Goal: Task Accomplishment & Management: Use online tool/utility

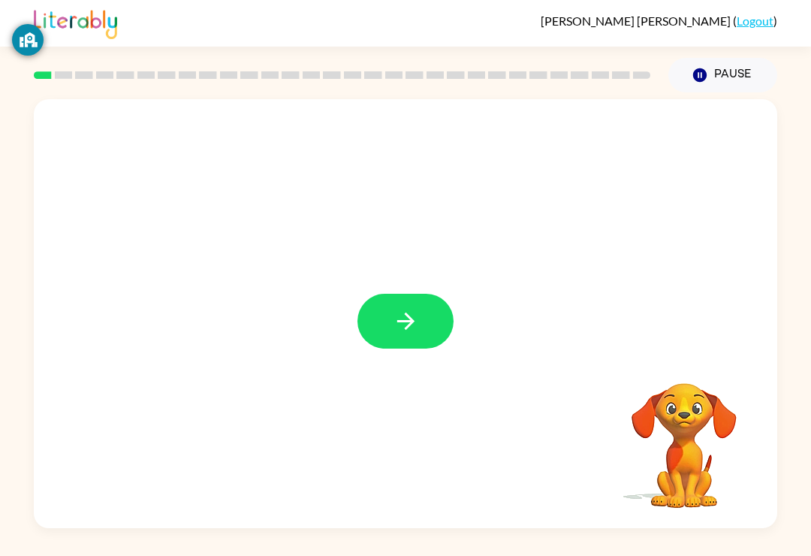
click at [415, 318] on icon "button" at bounding box center [406, 321] width 26 height 26
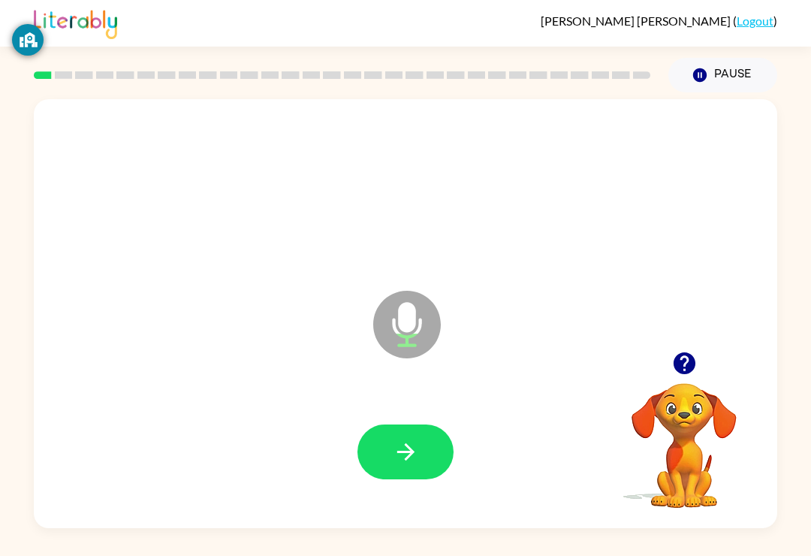
click at [423, 446] on button "button" at bounding box center [405, 451] width 96 height 55
click at [420, 466] on button "button" at bounding box center [405, 451] width 96 height 55
click at [380, 441] on button "button" at bounding box center [405, 451] width 96 height 55
click at [405, 453] on icon "button" at bounding box center [404, 451] width 17 height 17
click at [387, 448] on button "button" at bounding box center [405, 451] width 96 height 55
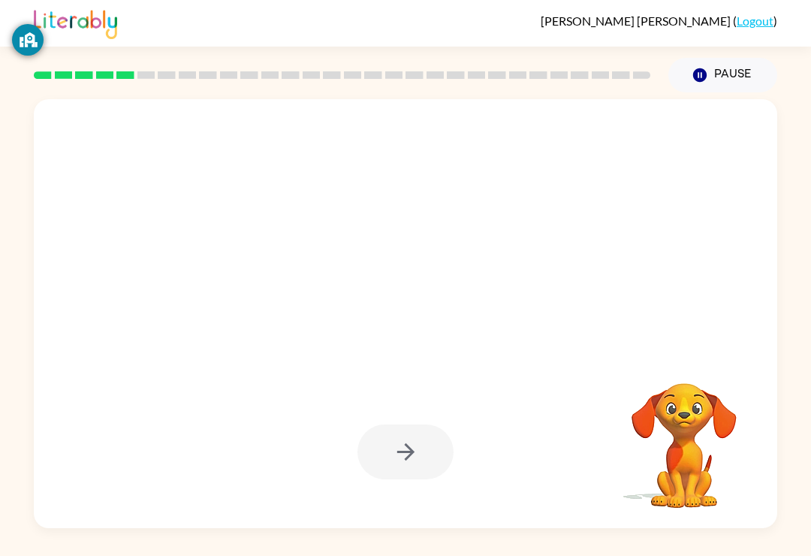
click at [388, 458] on div at bounding box center [405, 451] width 96 height 55
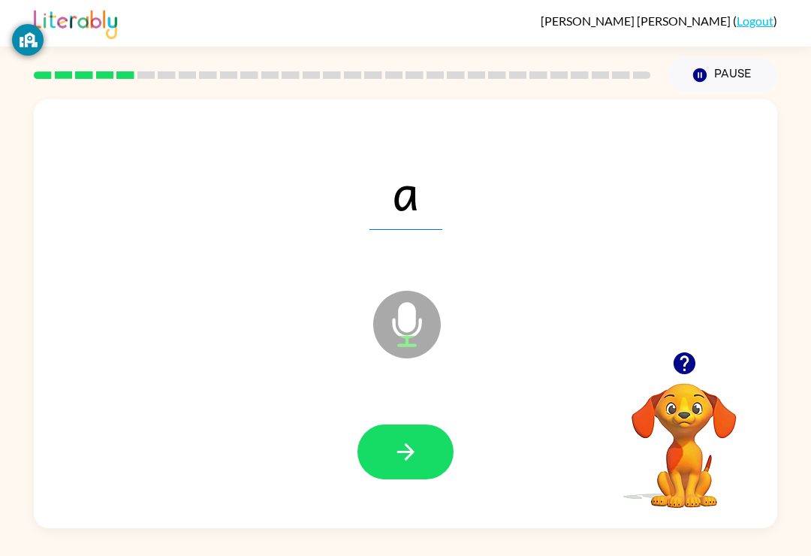
click at [422, 437] on button "button" at bounding box center [405, 451] width 96 height 55
click at [420, 426] on button "button" at bounding box center [405, 451] width 96 height 55
click at [421, 459] on button "button" at bounding box center [405, 451] width 96 height 55
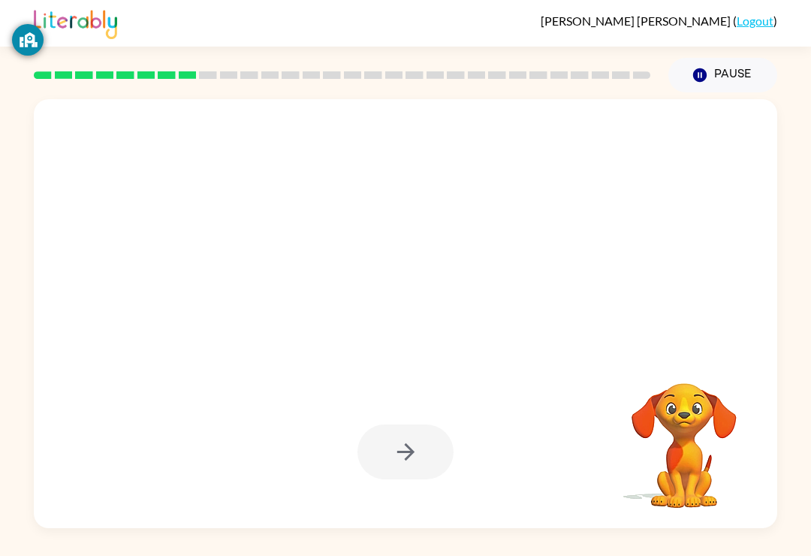
click at [413, 467] on div at bounding box center [405, 451] width 96 height 55
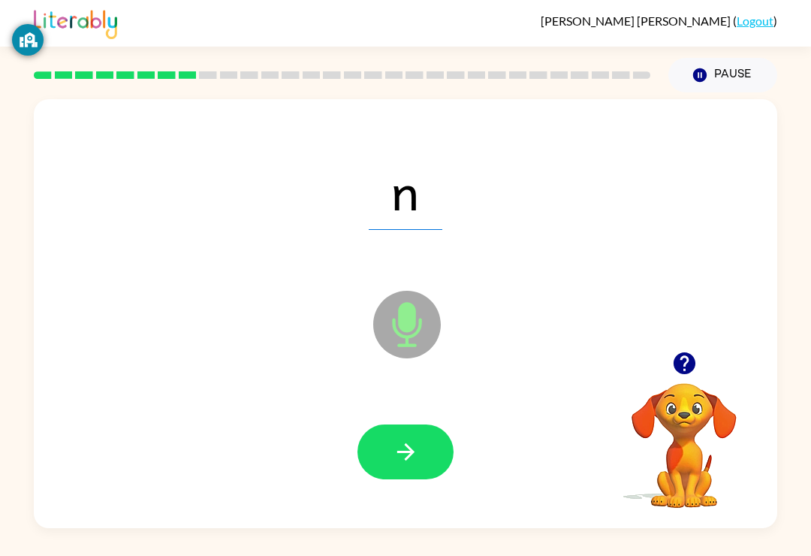
click at [405, 441] on icon "button" at bounding box center [406, 451] width 26 height 26
click at [372, 493] on div at bounding box center [405, 451] width 713 height 123
click at [432, 465] on button "button" at bounding box center [405, 451] width 96 height 55
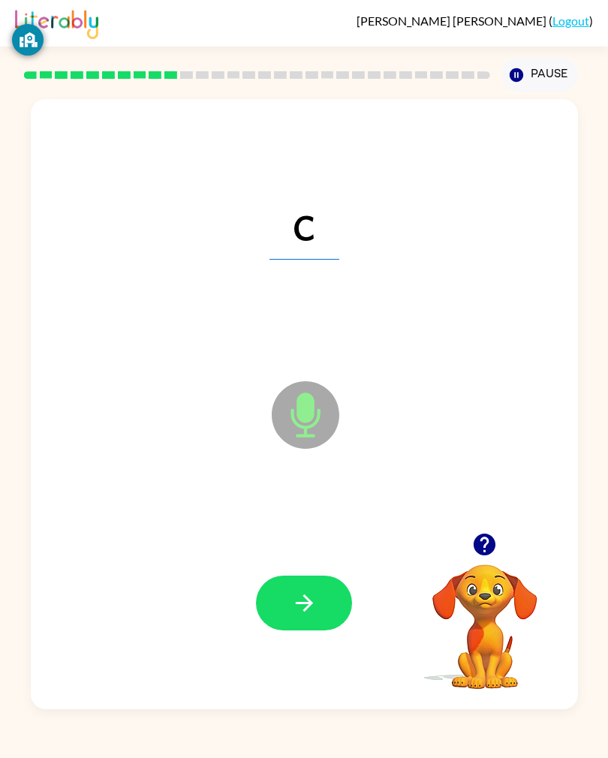
click at [313, 555] on icon "button" at bounding box center [304, 603] width 26 height 26
click at [301, 555] on icon "button" at bounding box center [304, 603] width 26 height 26
click at [333, 555] on button "button" at bounding box center [304, 603] width 96 height 55
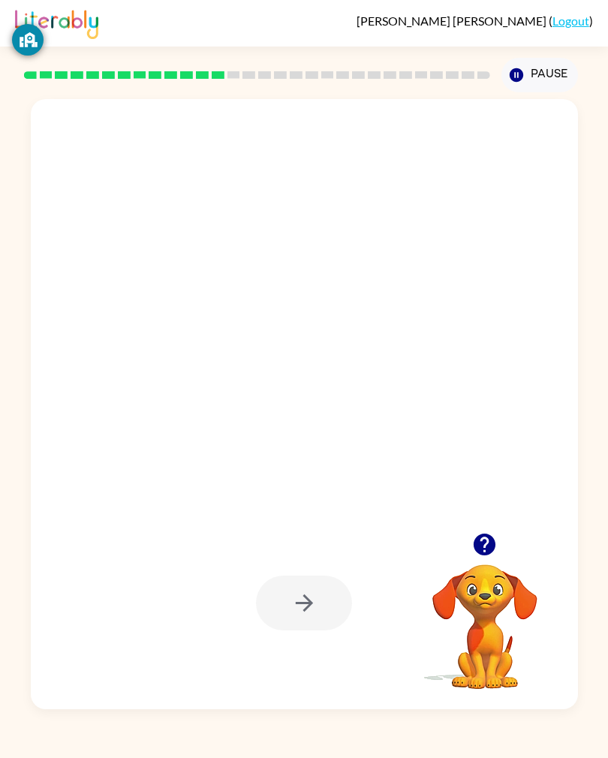
click at [318, 555] on div at bounding box center [304, 603] width 96 height 55
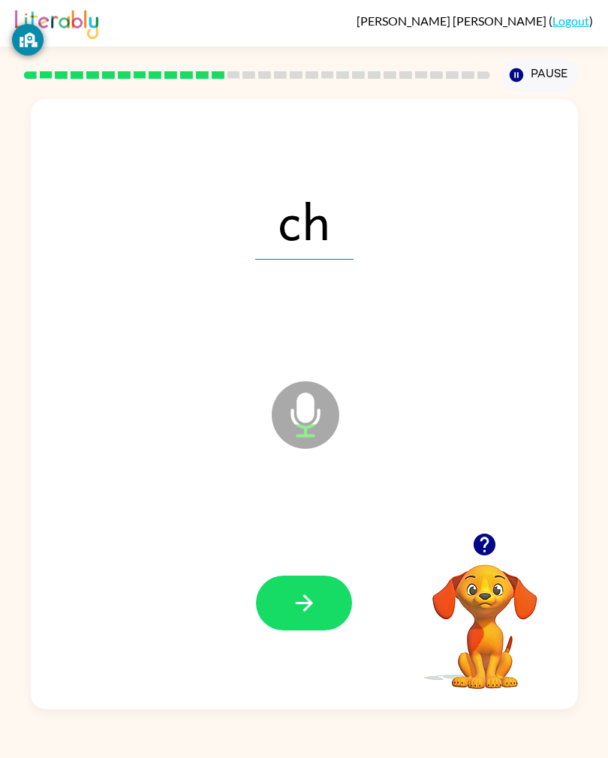
click at [340, 555] on button "button" at bounding box center [304, 603] width 96 height 55
click at [363, 555] on div at bounding box center [304, 602] width 517 height 183
click at [330, 555] on button "button" at bounding box center [304, 603] width 96 height 55
click at [300, 555] on button "button" at bounding box center [304, 603] width 96 height 55
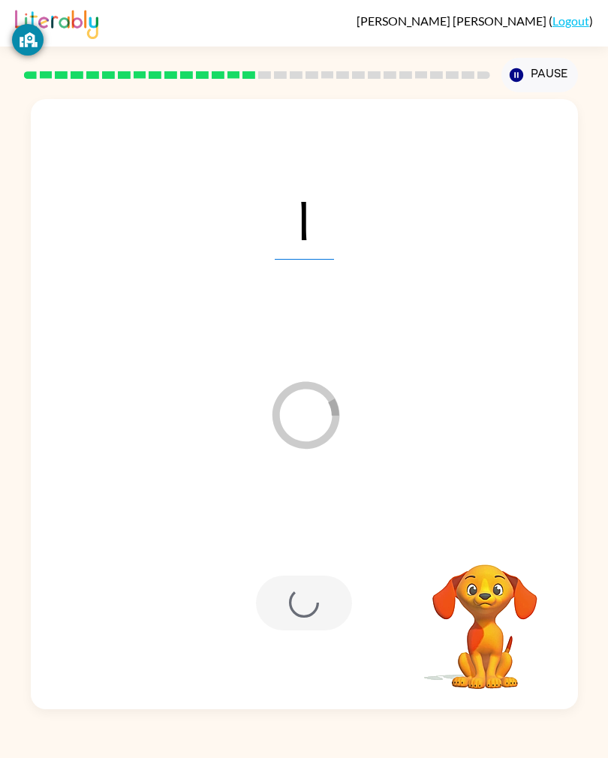
click at [67, 463] on div "l Loader Your response is being sent to our graders" at bounding box center [304, 404] width 547 height 610
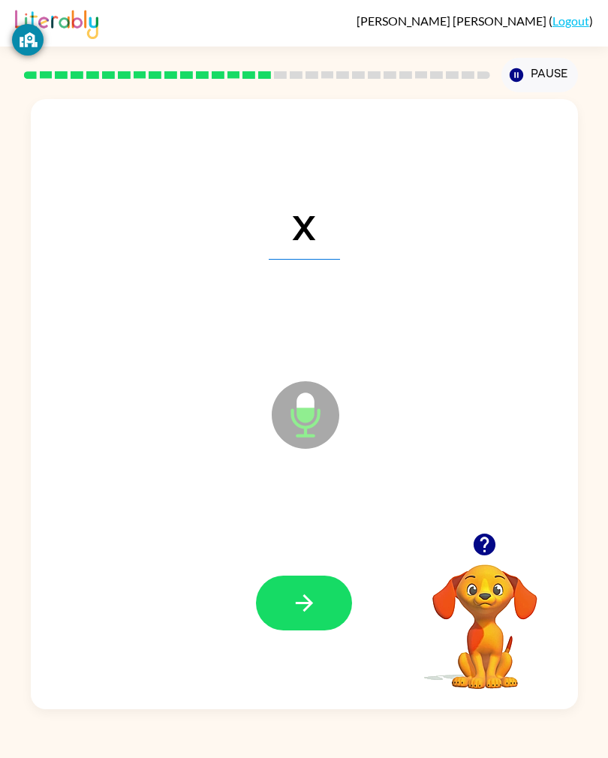
click at [307, 555] on icon "button" at bounding box center [304, 603] width 26 height 26
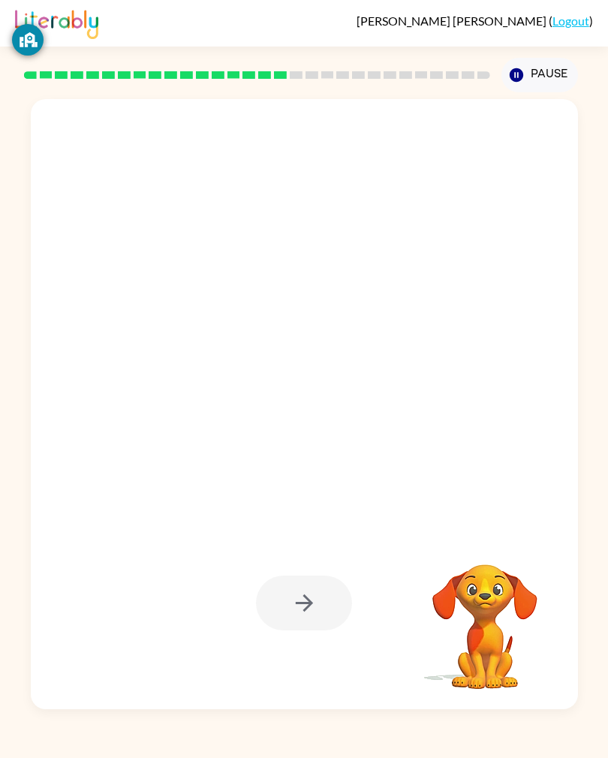
click at [144, 14] on div "Mariana Solorzano Sanchez ( Logout )" at bounding box center [304, 23] width 578 height 47
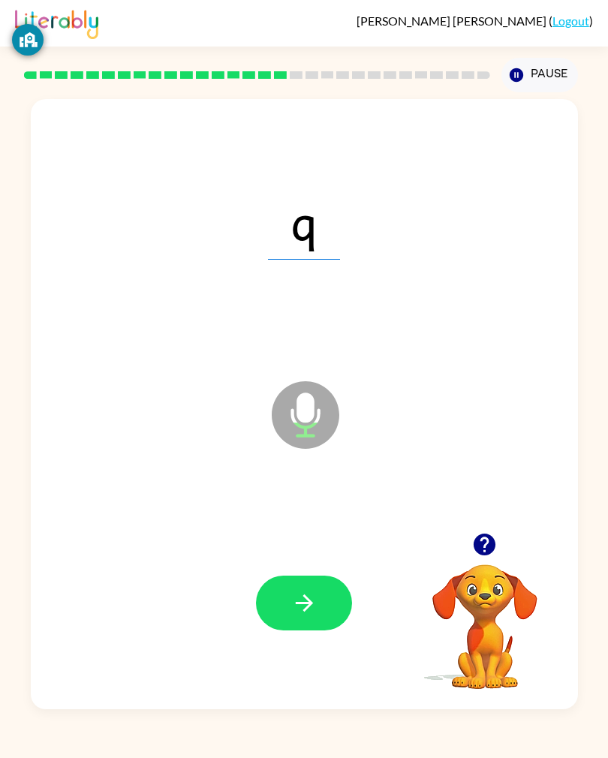
click at [58, 555] on div at bounding box center [304, 602] width 517 height 183
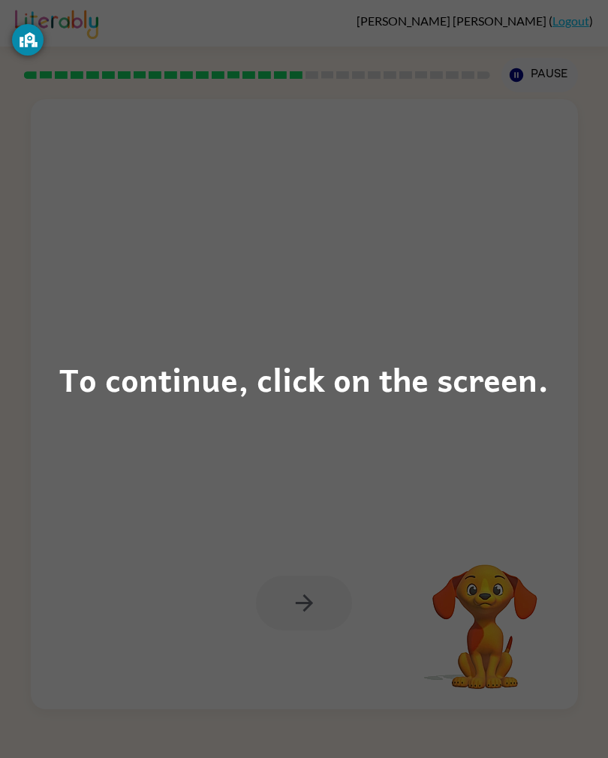
click at [438, 384] on div "To continue, click on the screen." at bounding box center [304, 379] width 490 height 51
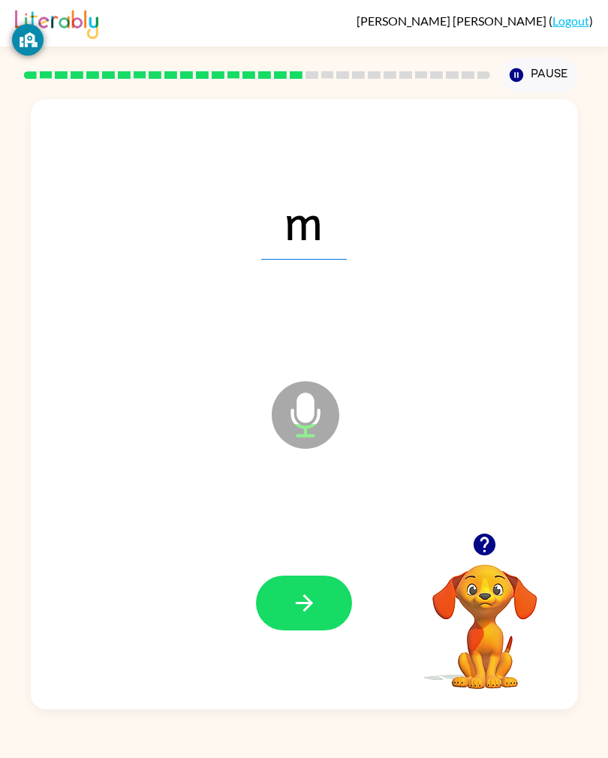
click at [303, 555] on icon "button" at bounding box center [304, 603] width 26 height 26
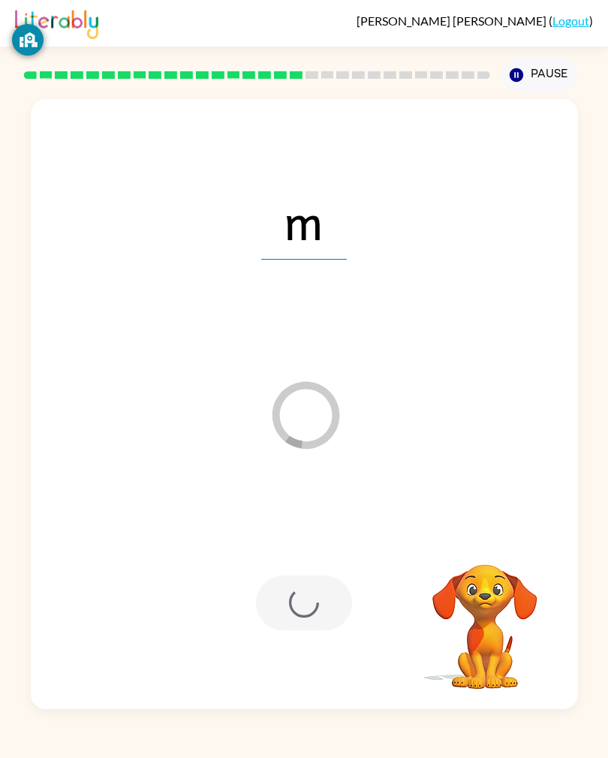
click at [2, 114] on div "m Loader Your response is being sent to our graders Your browser must support p…" at bounding box center [304, 400] width 608 height 617
click at [336, 555] on div at bounding box center [304, 602] width 517 height 183
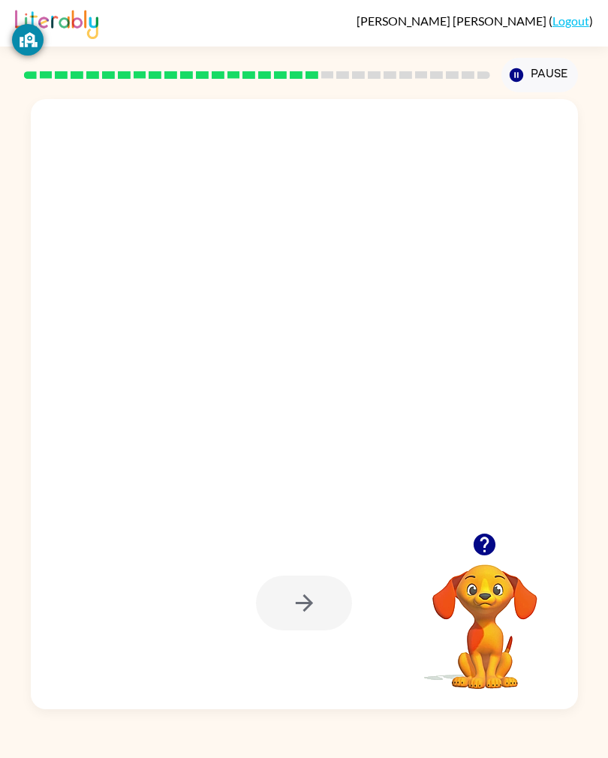
click at [310, 555] on div at bounding box center [304, 603] width 96 height 55
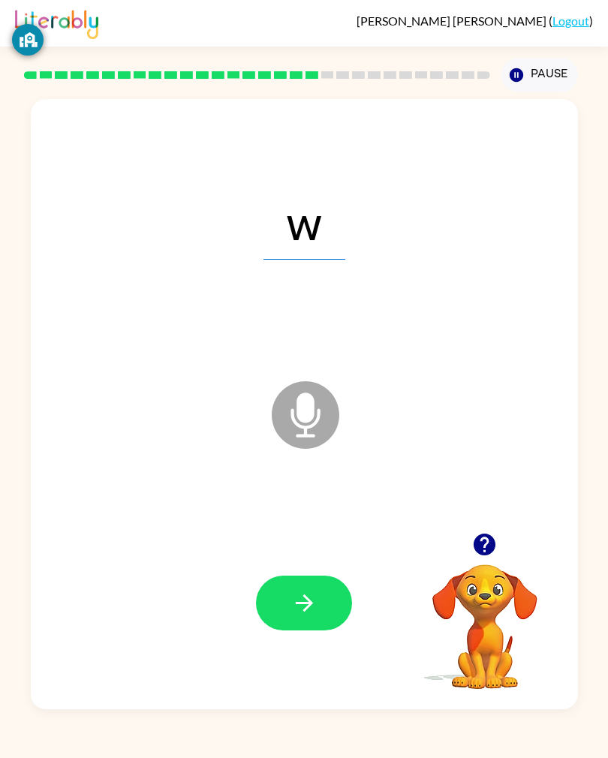
click at [321, 555] on button "button" at bounding box center [304, 603] width 96 height 55
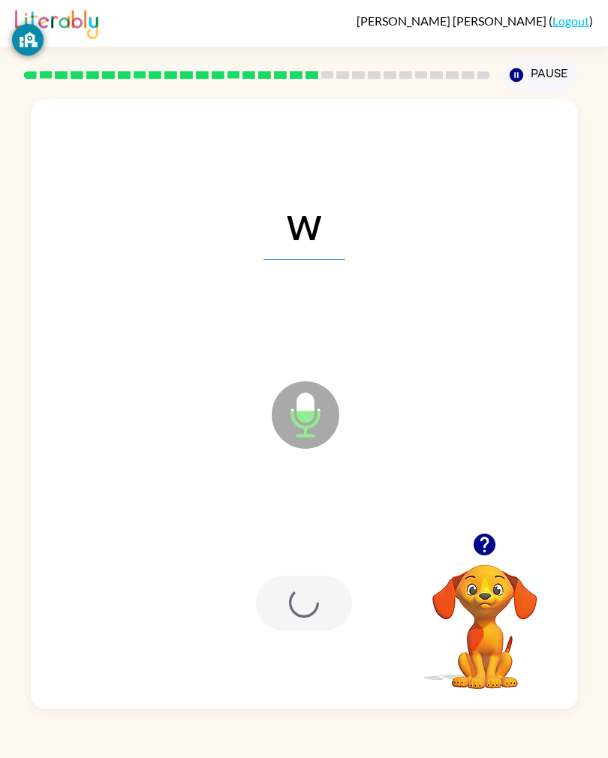
click at [299, 555] on div at bounding box center [304, 603] width 96 height 55
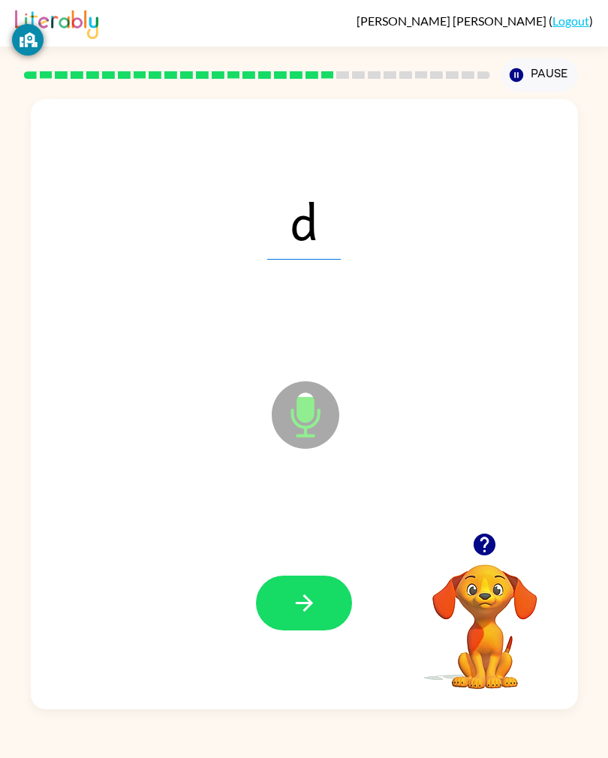
click at [295, 555] on div at bounding box center [304, 602] width 517 height 183
click at [290, 555] on button "button" at bounding box center [304, 603] width 96 height 55
click at [297, 555] on icon "button" at bounding box center [304, 603] width 26 height 26
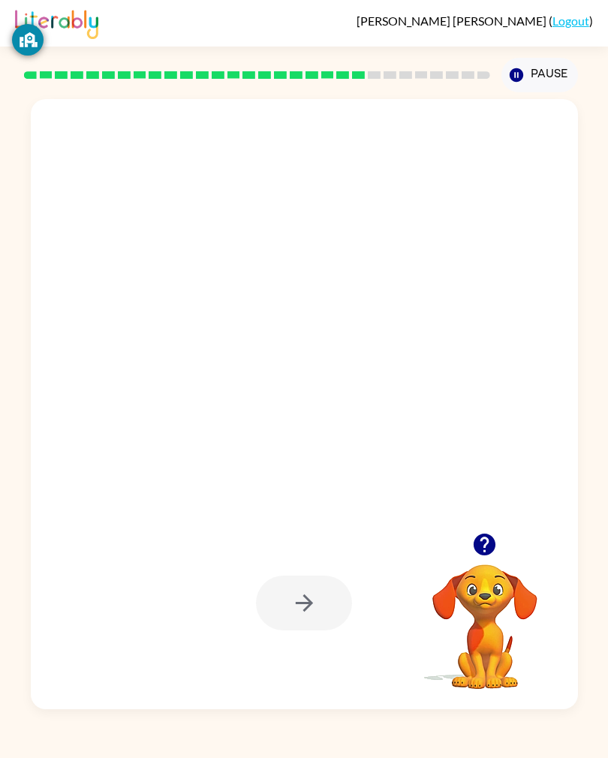
click at [266, 555] on button "button" at bounding box center [304, 603] width 96 height 55
click at [330, 555] on div at bounding box center [304, 603] width 96 height 55
click at [303, 555] on div at bounding box center [304, 603] width 96 height 55
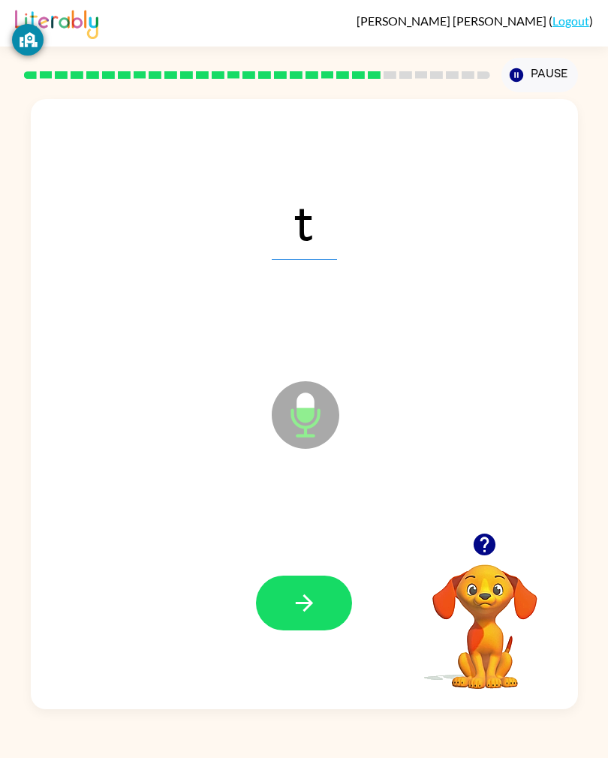
click at [328, 555] on button "button" at bounding box center [304, 603] width 96 height 55
click at [295, 555] on icon "button" at bounding box center [304, 603] width 26 height 26
click at [283, 555] on button "button" at bounding box center [304, 603] width 96 height 55
click at [328, 555] on button "button" at bounding box center [304, 603] width 96 height 55
click at [291, 555] on icon "button" at bounding box center [304, 603] width 26 height 26
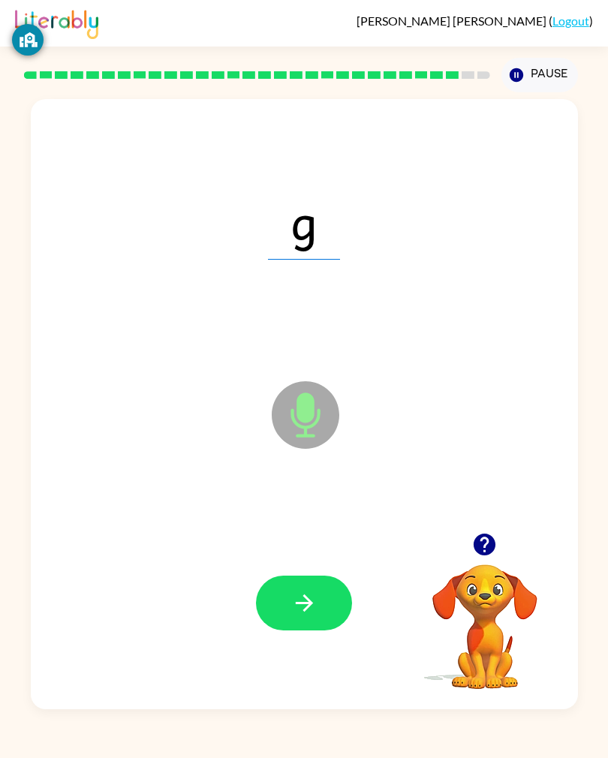
click at [322, 555] on button "button" at bounding box center [304, 603] width 96 height 55
click at [294, 555] on button "button" at bounding box center [304, 603] width 96 height 55
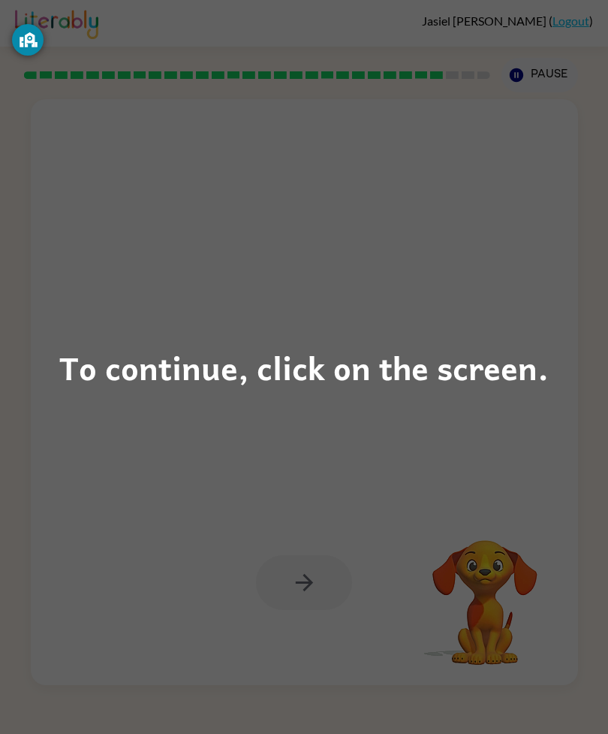
click at [408, 465] on div "To continue, click on the screen." at bounding box center [304, 367] width 608 height 734
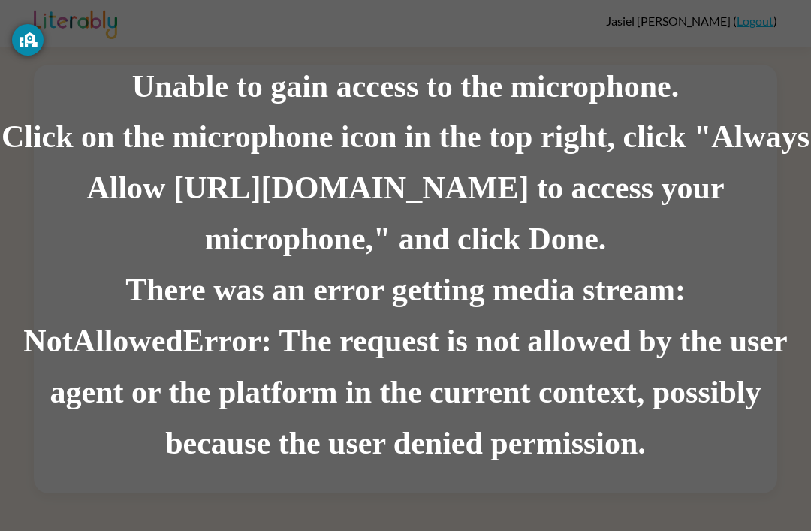
click at [697, 252] on div "Click on the microphone icon in the top right, click "Always Allow https://lite…" at bounding box center [405, 189] width 811 height 153
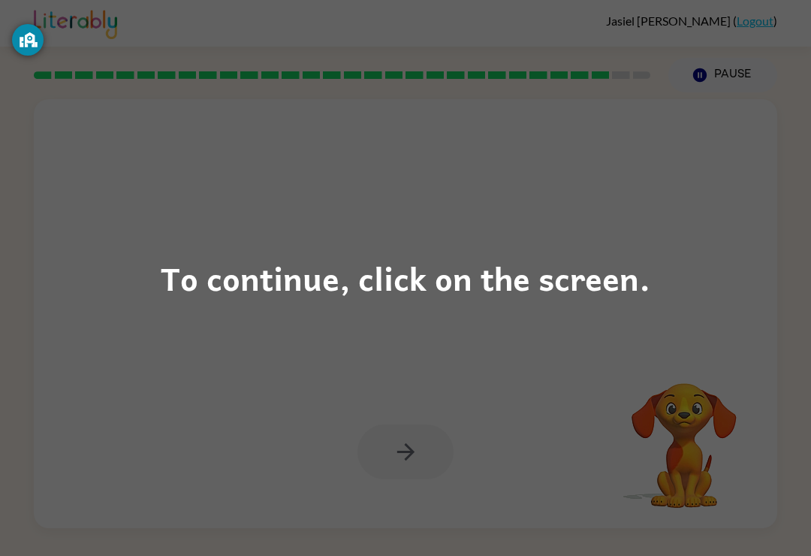
click at [666, 346] on div "To continue, click on the screen." at bounding box center [405, 278] width 811 height 556
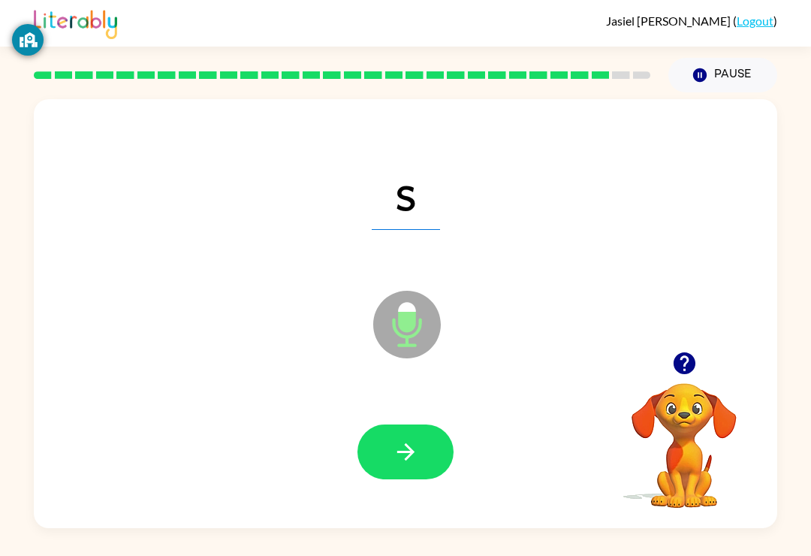
click at [426, 460] on button "button" at bounding box center [405, 451] width 96 height 55
click at [380, 472] on button "button" at bounding box center [405, 451] width 96 height 55
